Goal: Information Seeking & Learning: Find specific fact

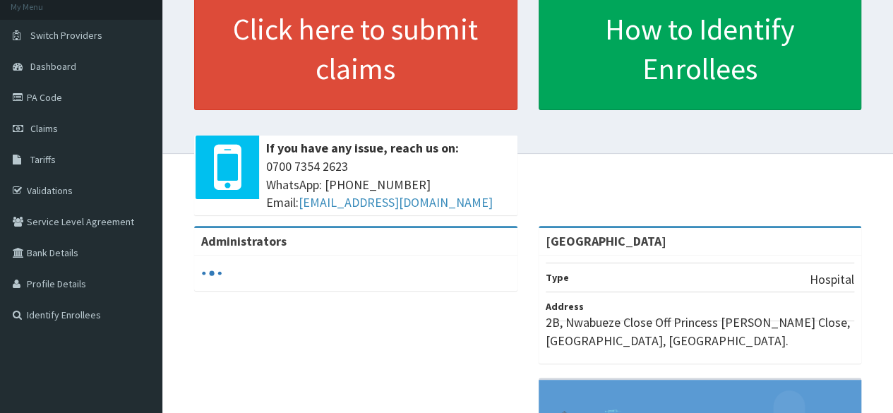
scroll to position [87, 0]
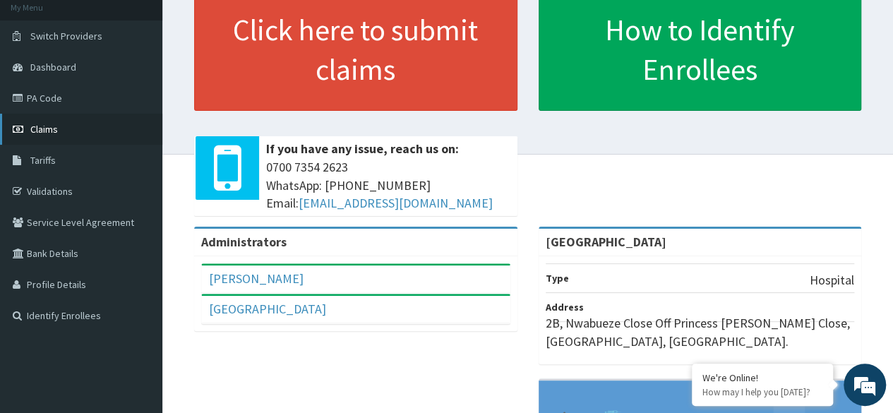
click at [68, 136] on link "Claims" at bounding box center [81, 129] width 162 height 31
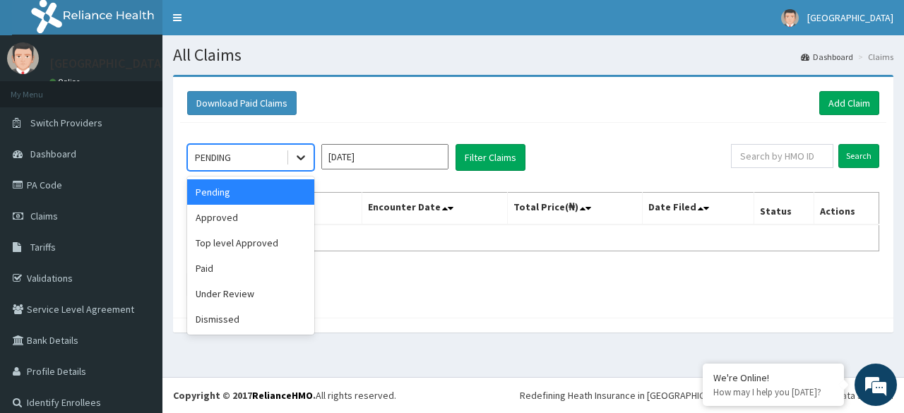
click at [298, 156] on icon at bounding box center [300, 158] width 8 height 5
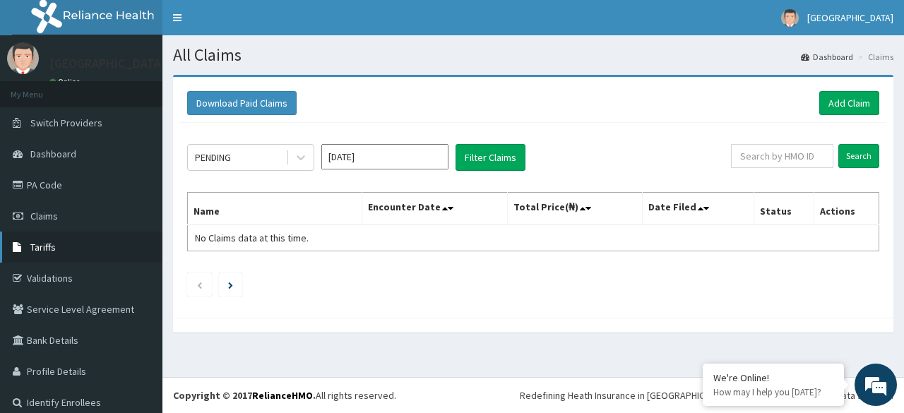
click at [71, 245] on link "Tariffs" at bounding box center [81, 247] width 162 height 31
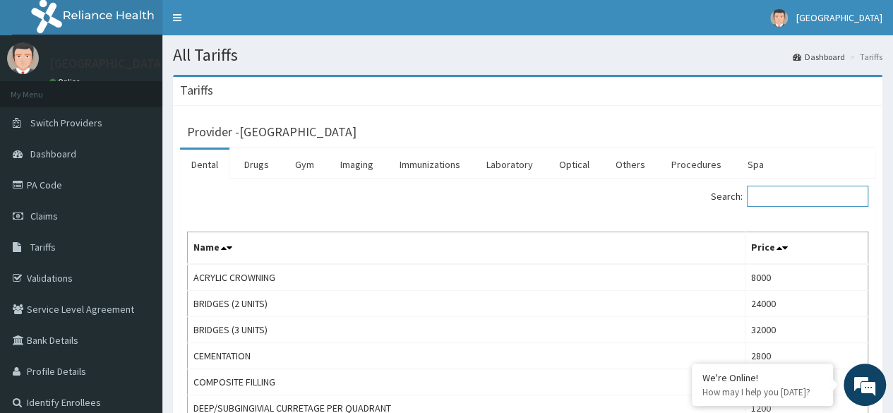
click at [772, 193] on input "Search:" at bounding box center [807, 196] width 121 height 21
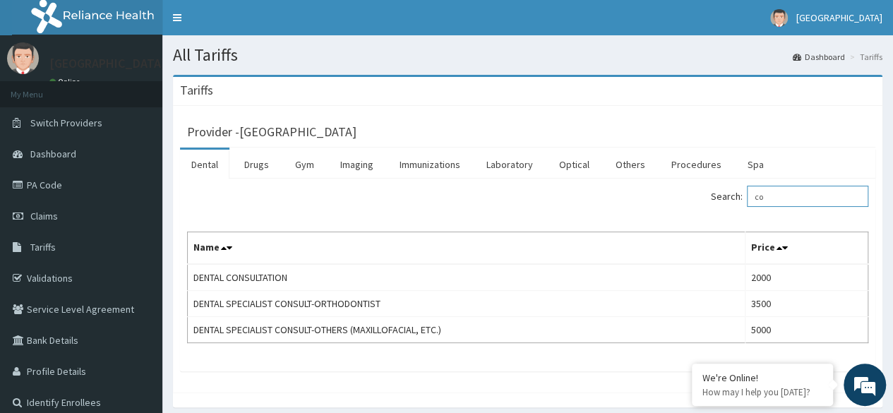
type input "c"
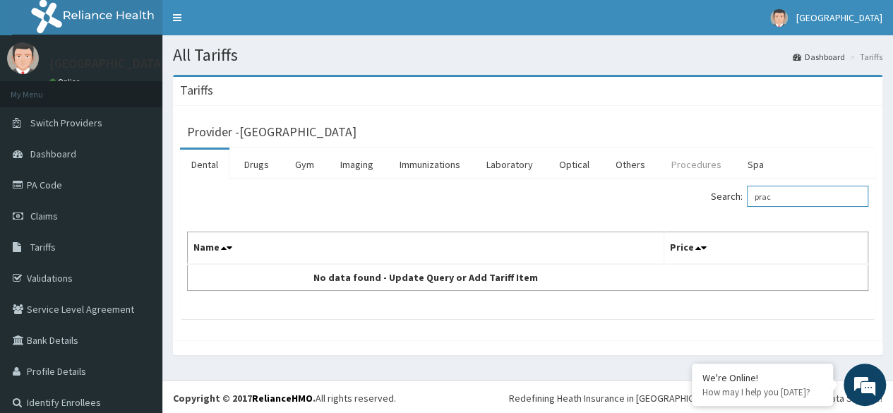
type input "prac"
click at [669, 166] on link "Procedures" at bounding box center [696, 165] width 73 height 30
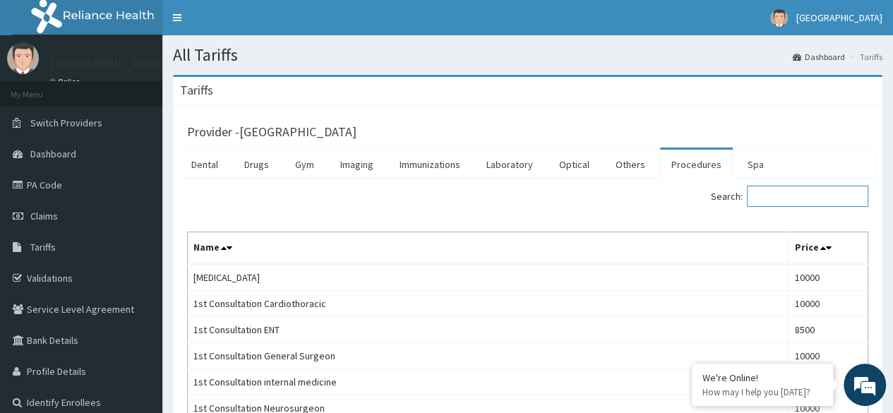
click at [779, 193] on input "Search:" at bounding box center [807, 196] width 121 height 21
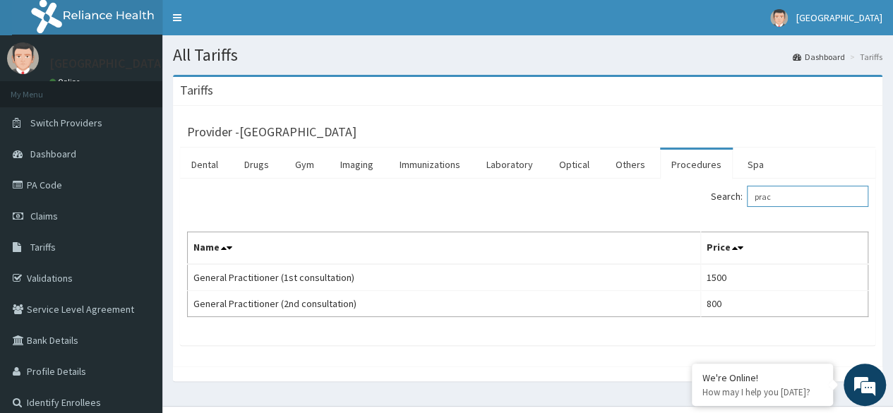
click at [784, 193] on input "prac" at bounding box center [807, 196] width 121 height 21
type input "prac"
click at [254, 167] on link "Drugs" at bounding box center [256, 165] width 47 height 30
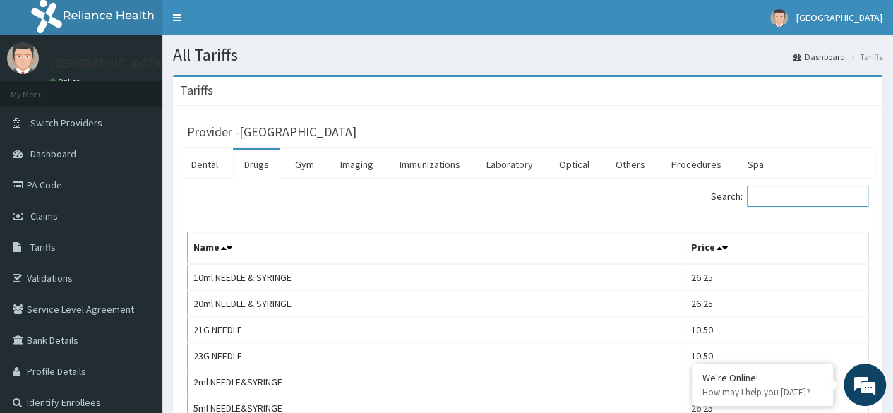
click at [774, 193] on input "Search:" at bounding box center [807, 196] width 121 height 21
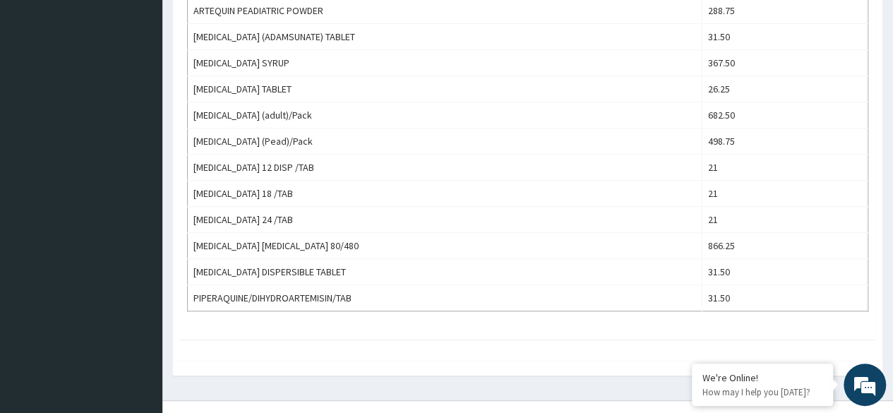
scroll to position [441, 0]
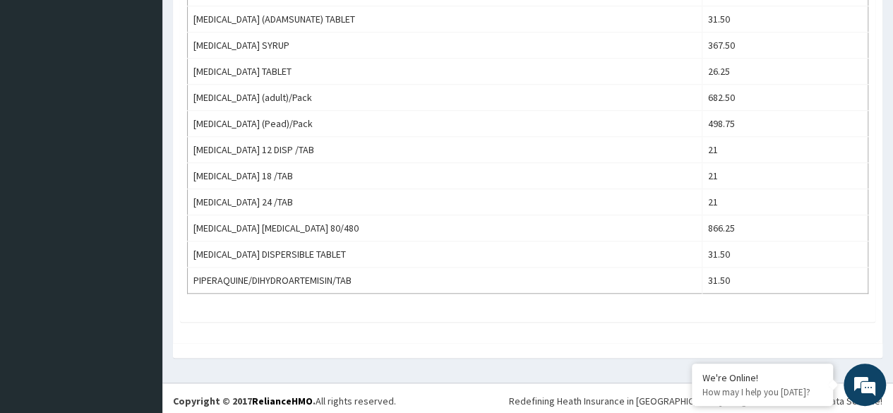
type input "arte"
click at [279, 333] on div "Provider - Heda Hospital Dental Drugs Gym Imaging Immunizations Laboratory Opti…" at bounding box center [527, 4] width 709 height 678
